Goal: Check status: Check status

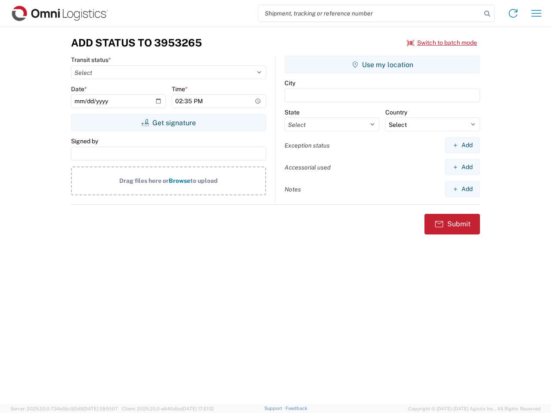
click at [370, 13] on input "search" at bounding box center [369, 13] width 223 height 16
click at [487, 14] on icon at bounding box center [487, 14] width 12 height 12
click at [513, 13] on icon at bounding box center [513, 13] width 14 height 14
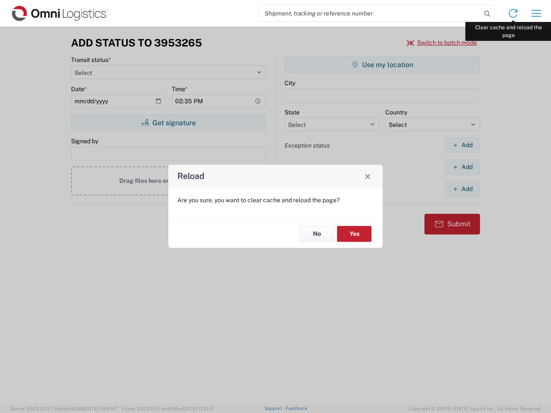
click at [536, 13] on div "Reload Are you sure, you want to clear cache and reload the page? No Yes" at bounding box center [275, 206] width 551 height 413
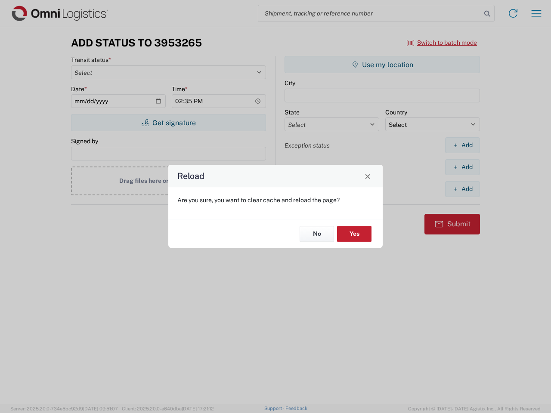
click at [442, 43] on div "Reload Are you sure, you want to clear cache and reload the page? No Yes" at bounding box center [275, 206] width 551 height 413
click at [168, 123] on div "Reload Are you sure, you want to clear cache and reload the page? No Yes" at bounding box center [275, 206] width 551 height 413
click at [382, 65] on div "Reload Are you sure, you want to clear cache and reload the page? No Yes" at bounding box center [275, 206] width 551 height 413
click at [462, 145] on div "Reload Are you sure, you want to clear cache and reload the page? No Yes" at bounding box center [275, 206] width 551 height 413
click at [462, 167] on div "Reload Are you sure, you want to clear cache and reload the page? No Yes" at bounding box center [275, 206] width 551 height 413
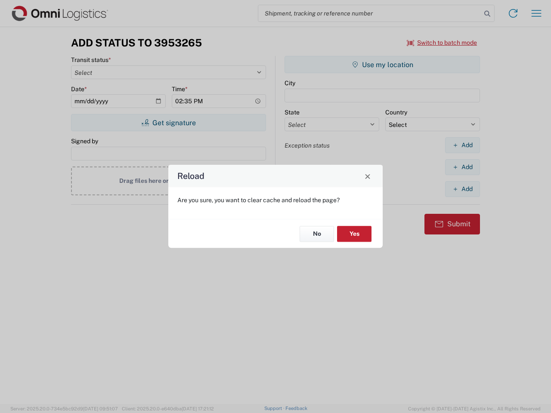
click at [462, 189] on div "Reload Are you sure, you want to clear cache and reload the page? No Yes" at bounding box center [275, 206] width 551 height 413
